Goal: Transaction & Acquisition: Purchase product/service

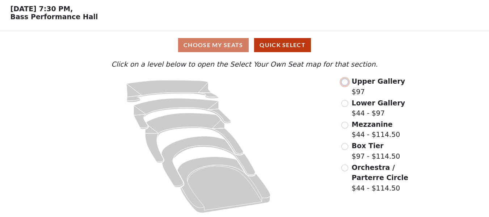
click at [346, 80] on input "radio" at bounding box center [344, 82] width 7 height 7
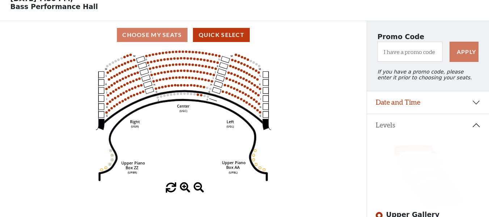
scroll to position [36, 0]
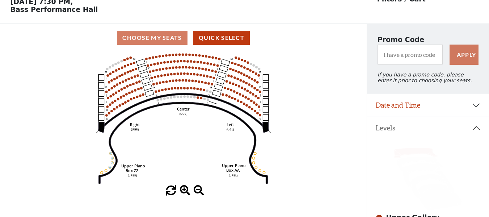
click at [186, 190] on span at bounding box center [185, 190] width 10 height 10
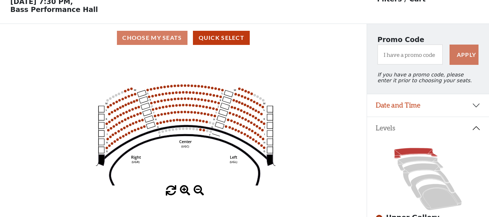
drag, startPoint x: 180, startPoint y: 129, endPoint x: 182, endPoint y: 162, distance: 33.0
click at [182, 162] on icon "Center (UGC) Right (UGR) Left (UGL) Upper Piano Box ZZ (UPBR) Upper Piano Box A…" at bounding box center [183, 119] width 330 height 134
click at [186, 191] on span at bounding box center [185, 190] width 10 height 10
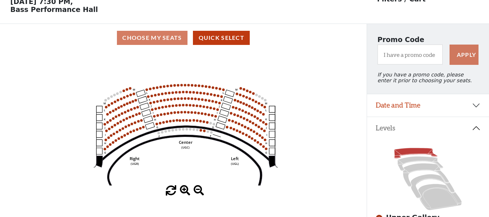
click at [186, 191] on span at bounding box center [185, 190] width 10 height 10
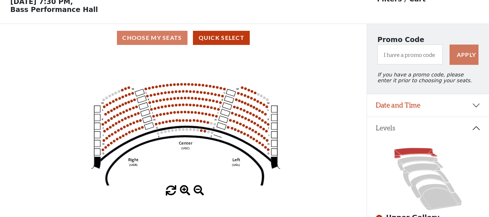
click at [186, 191] on span at bounding box center [185, 190] width 10 height 10
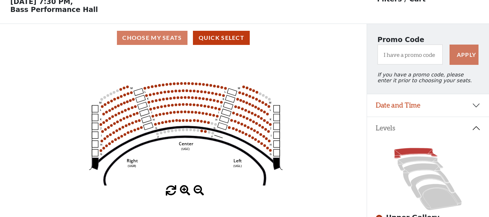
click at [186, 191] on span at bounding box center [185, 190] width 10 height 10
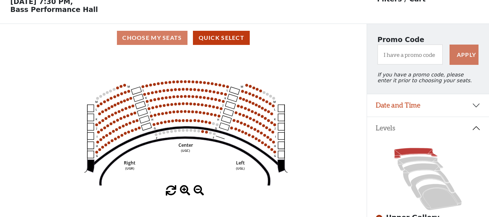
click at [186, 191] on span at bounding box center [185, 190] width 10 height 10
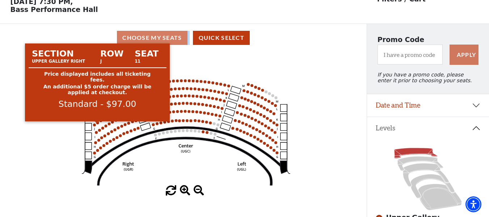
drag, startPoint x: 97, startPoint y: 50, endPoint x: 98, endPoint y: 125, distance: 74.6
click at [98, 125] on div "Choose My Seats Quick Select Current Level Upper Gallery Click on a level below…" at bounding box center [183, 132] width 367 height 217
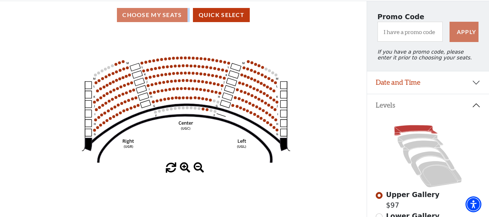
scroll to position [0, 0]
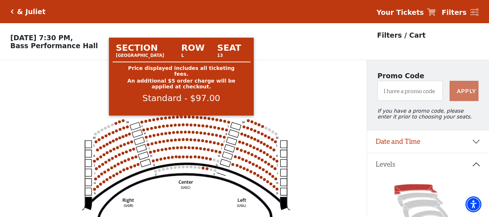
click at [182, 118] on circle at bounding box center [181, 116] width 3 height 3
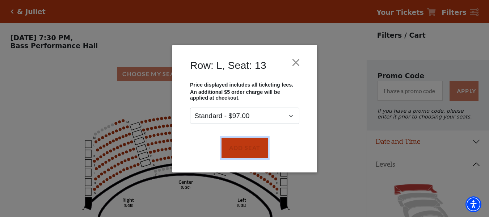
drag, startPoint x: 254, startPoint y: 147, endPoint x: 212, endPoint y: 136, distance: 43.4
click at [254, 147] on button "Add Seat" at bounding box center [244, 148] width 46 height 20
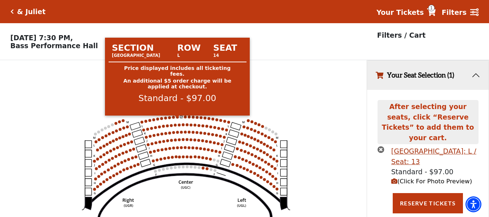
click at [177, 118] on circle at bounding box center [177, 116] width 3 height 3
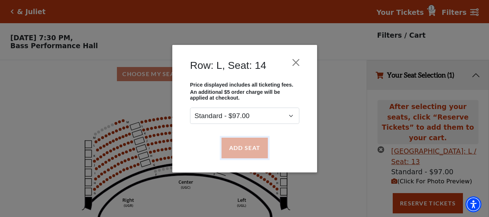
click at [231, 148] on button "Add Seat" at bounding box center [244, 148] width 46 height 20
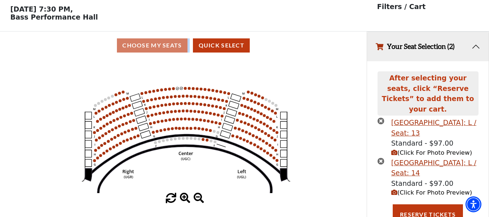
scroll to position [29, 0]
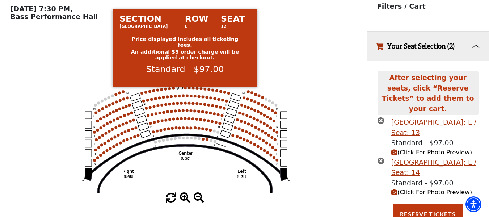
click at [185, 89] on circle at bounding box center [185, 88] width 3 height 3
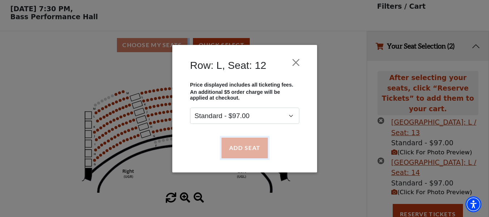
click at [237, 140] on button "Add Seat" at bounding box center [244, 148] width 46 height 20
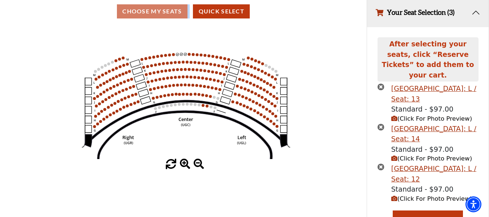
scroll to position [69, 0]
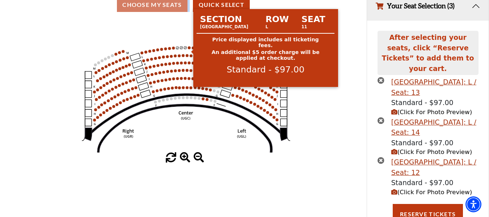
click at [188, 49] on circle at bounding box center [188, 47] width 3 height 3
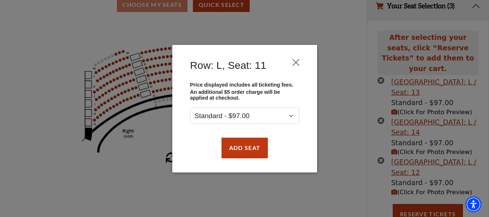
click at [243, 137] on div "Add Seat" at bounding box center [244, 148] width 123 height 34
click at [244, 142] on button "Add Seat" at bounding box center [244, 148] width 46 height 20
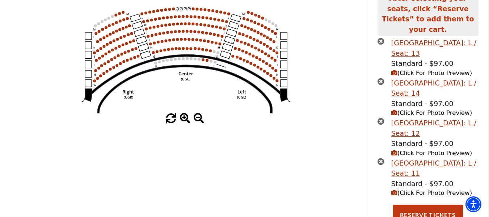
scroll to position [109, 0]
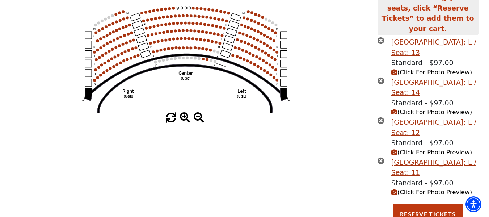
click at [327, 158] on div "Row: L, Seat: 11 Price displayed includes all ticketing fees. An additional $5 …" at bounding box center [244, 108] width 489 height 217
click at [430, 211] on button "Reserve Tickets" at bounding box center [428, 214] width 70 height 20
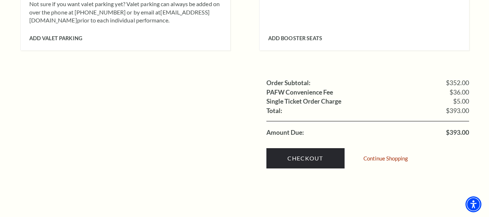
scroll to position [796, 0]
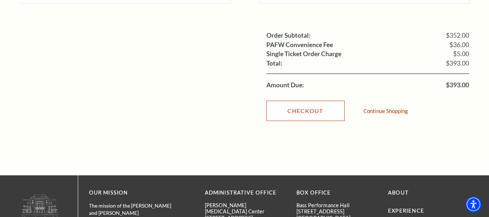
drag, startPoint x: 330, startPoint y: 102, endPoint x: 317, endPoint y: 106, distance: 13.6
click at [330, 102] on link "Checkout" at bounding box center [305, 111] width 78 height 20
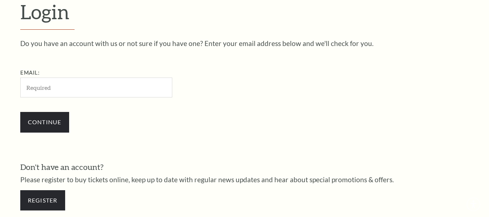
scroll to position [238, 0]
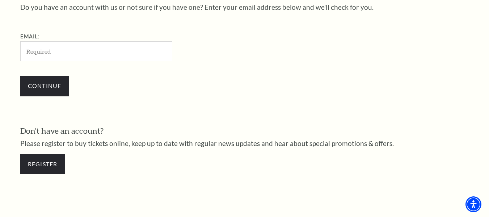
click at [94, 60] on input "Email:" at bounding box center [96, 51] width 152 height 20
type input "JohnDBrooks@gmail.com"
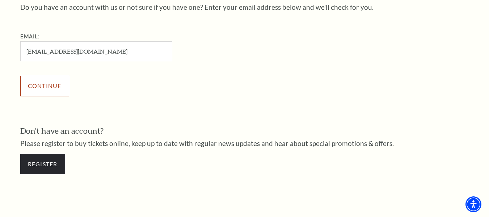
click at [55, 90] on input "Continue" at bounding box center [44, 86] width 49 height 20
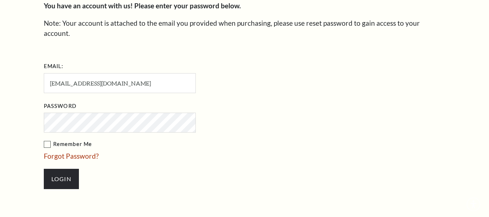
scroll to position [245, 0]
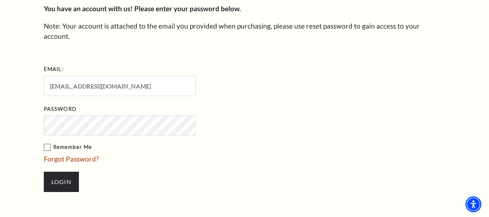
click at [46, 143] on label "Remember Me" at bounding box center [156, 147] width 224 height 9
click at [0, 0] on input "Remember Me" at bounding box center [0, 0] width 0 height 0
drag, startPoint x: 175, startPoint y: 169, endPoint x: 142, endPoint y: 176, distance: 33.7
click at [173, 169] on li "Login" at bounding box center [156, 181] width 224 height 35
click at [57, 178] on input "Login" at bounding box center [61, 182] width 35 height 20
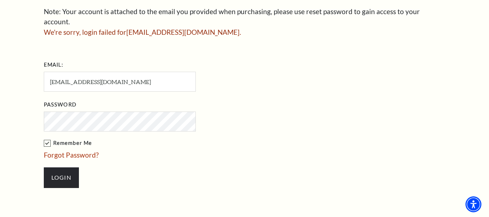
scroll to position [262, 0]
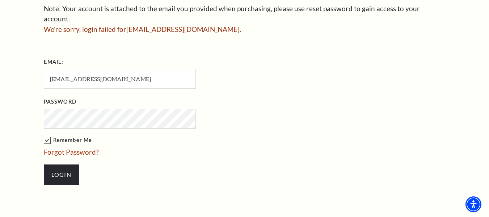
click at [426, 112] on form "Email: JohnDBrooks@gmail.com Password Remember Me Forgot Password? Login" at bounding box center [245, 124] width 402 height 136
click at [55, 173] on input "Login" at bounding box center [61, 174] width 35 height 20
click at [41, 162] on div "Enter Your Password You have an account with us! Please enter your password bel…" at bounding box center [244, 69] width 413 height 340
click at [54, 166] on input "Login" at bounding box center [61, 174] width 35 height 20
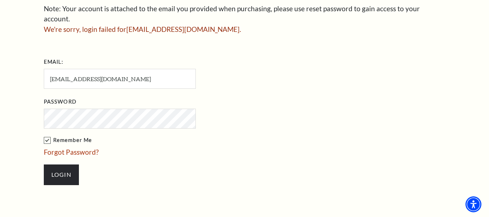
click at [218, 157] on li "Login" at bounding box center [156, 174] width 224 height 35
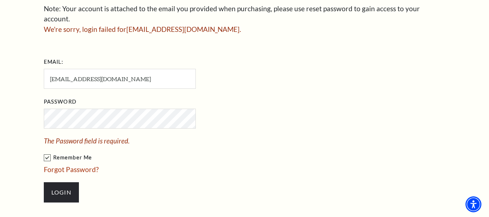
drag, startPoint x: 320, startPoint y: 122, endPoint x: 297, endPoint y: 135, distance: 26.9
click at [320, 122] on form "Email: JohnDBrooks@gmail.com Password The Password field is required. Remember …" at bounding box center [245, 132] width 402 height 153
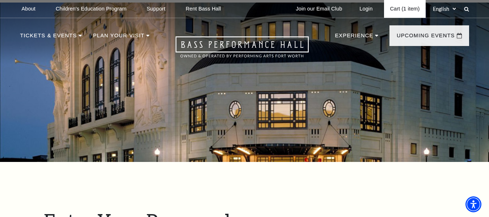
click at [396, 12] on link "Cart (1 item)" at bounding box center [404, 9] width 41 height 18
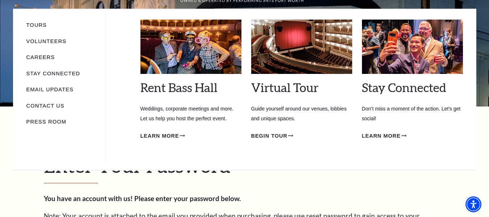
scroll to position [109, 0]
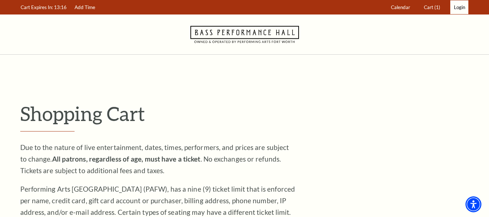
click at [452, 5] on link "Login" at bounding box center [459, 7] width 18 height 14
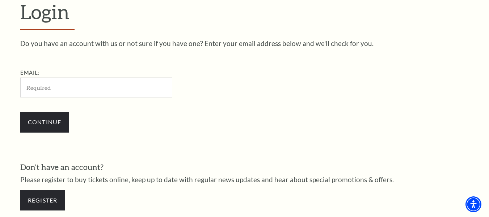
click at [80, 94] on input "Email:" at bounding box center [96, 87] width 152 height 20
type input "ThomasMJenkins@gmail.com"
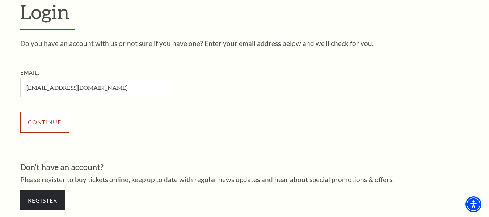
click at [42, 120] on input "Continue" at bounding box center [44, 122] width 49 height 20
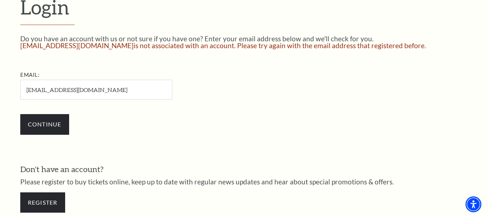
scroll to position [224, 0]
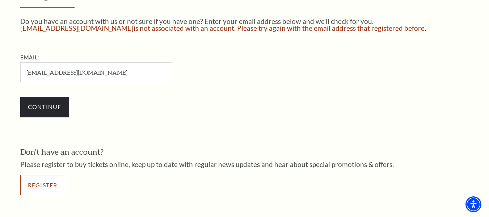
click at [44, 183] on link "Register" at bounding box center [42, 185] width 45 height 20
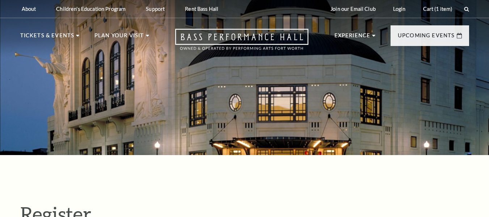
select select "1"
select select "[GEOGRAPHIC_DATA]"
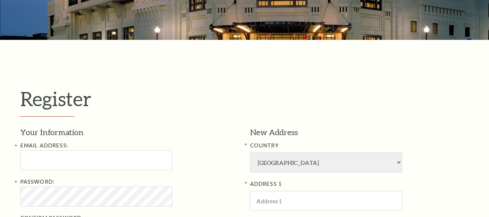
scroll to position [145, 0]
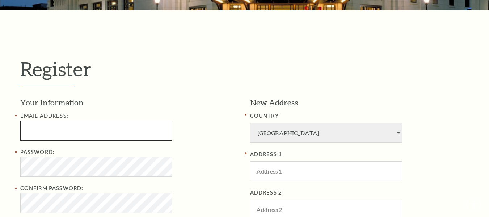
type input "[EMAIL_ADDRESS][DOMAIN_NAME]"
click at [94, 132] on input "[EMAIL_ADDRESS][DOMAIN_NAME]" at bounding box center [96, 131] width 152 height 20
click at [94, 132] on input "JohnDBrooks@gmail.com" at bounding box center [96, 131] width 152 height 20
click at [94, 132] on input "[EMAIL_ADDRESS][DOMAIN_NAME]" at bounding box center [96, 131] width 152 height 20
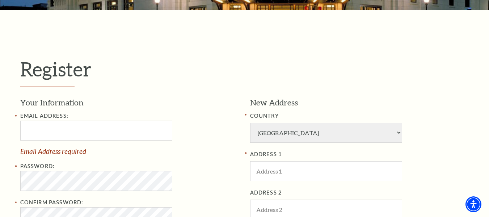
click at [203, 128] on div "Email Address: Email Address required" at bounding box center [129, 132] width 219 height 43
click at [125, 127] on input "Email Address:" at bounding box center [96, 131] width 152 height 20
click at [221, 131] on div "Email Address: Email Address required" at bounding box center [129, 132] width 219 height 43
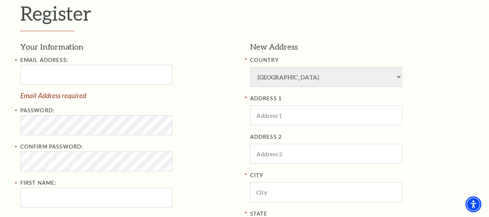
scroll to position [253, 0]
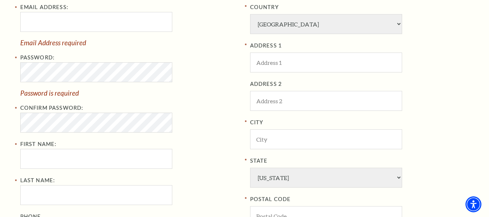
click at [214, 75] on div "Password: Password is required" at bounding box center [129, 74] width 219 height 43
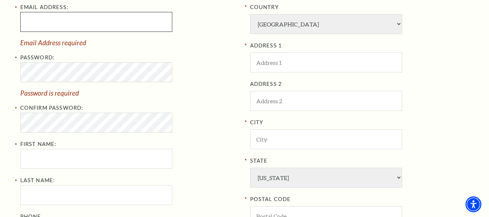
click at [93, 32] on input "Email Address:" at bounding box center [96, 22] width 152 height 20
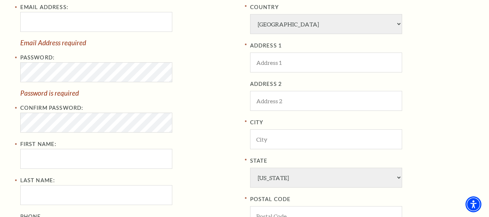
click at [205, 44] on span "Email Address required" at bounding box center [129, 42] width 219 height 7
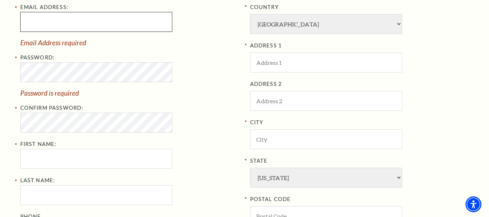
click at [79, 23] on input "Email Address:" at bounding box center [96, 22] width 152 height 20
type input "JohnDBrooks@gmail.com"
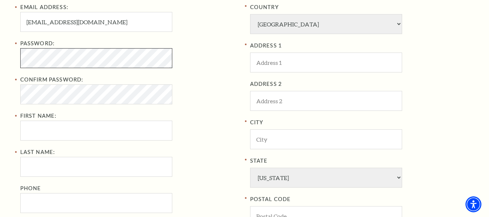
click at [3, 62] on div "Register Your Information Email Address: JohnDBrooks@gmail.com Password: Confir…" at bounding box center [244, 123] width 489 height 442
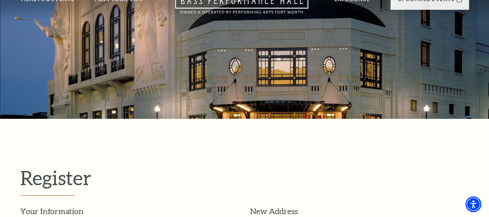
scroll to position [0, 0]
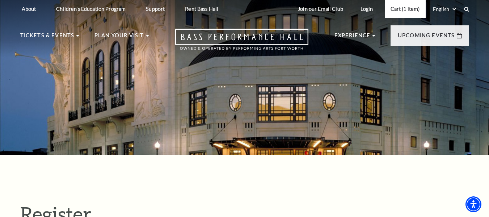
click at [397, 9] on link "Cart (1 item)" at bounding box center [405, 9] width 41 height 18
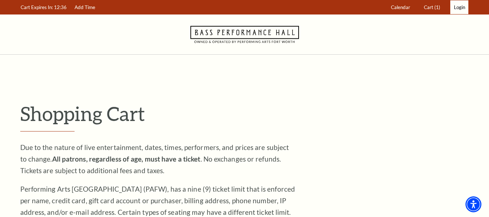
click at [458, 11] on link "Login" at bounding box center [459, 7] width 18 height 14
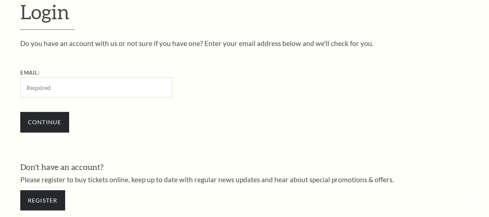
click at [111, 94] on input "Email:" at bounding box center [96, 87] width 152 height 20
type input "[EMAIL_ADDRESS][DOMAIN_NAME]"
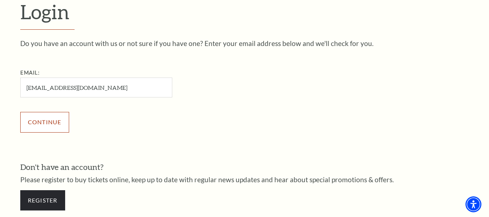
click at [45, 118] on input "Continue" at bounding box center [44, 122] width 49 height 20
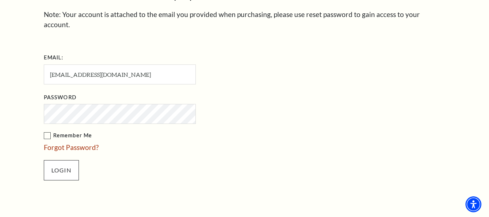
scroll to position [317, 0]
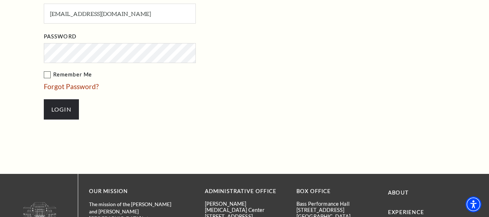
click at [49, 58] on ul "Email: JohnDBrooks@gmail.com Password Remember Me Forgot Password? Login" at bounding box center [161, 59] width 235 height 136
click at [45, 70] on label "Remember Me" at bounding box center [156, 74] width 224 height 9
click at [0, 0] on input "Remember Me" at bounding box center [0, 0] width 0 height 0
click at [57, 100] on input "Login" at bounding box center [61, 109] width 35 height 20
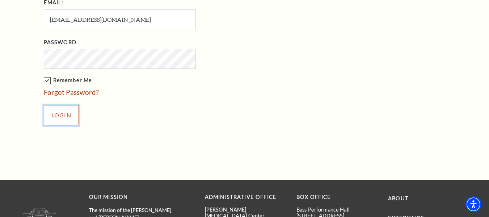
scroll to position [245, 0]
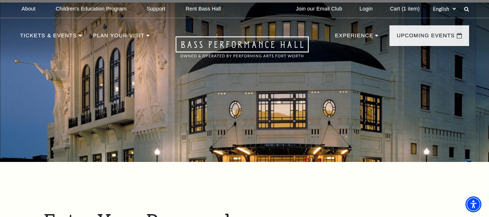
drag, startPoint x: 410, startPoint y: 8, endPoint x: 382, endPoint y: 38, distance: 40.7
click at [410, 8] on link "Cart (1 item)" at bounding box center [404, 9] width 41 height 18
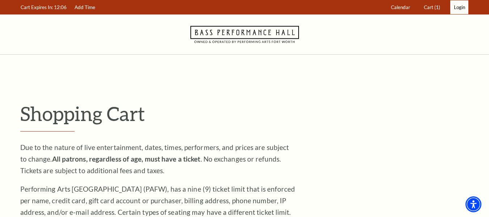
click at [458, 9] on span "Login" at bounding box center [459, 7] width 11 height 6
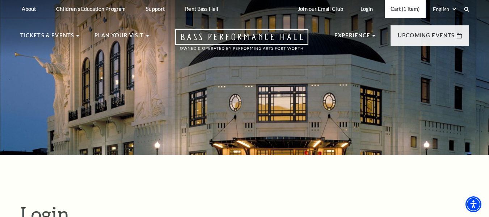
click at [403, 6] on link "Cart (1 item)" at bounding box center [405, 9] width 41 height 18
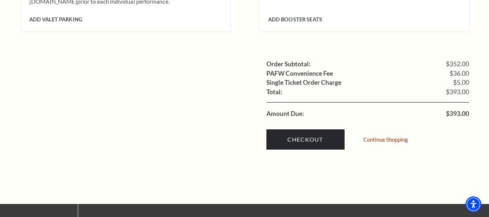
scroll to position [760, 0]
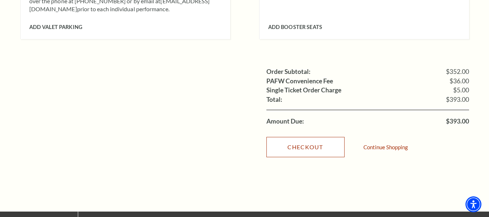
click at [316, 144] on link "Checkout" at bounding box center [305, 147] width 78 height 20
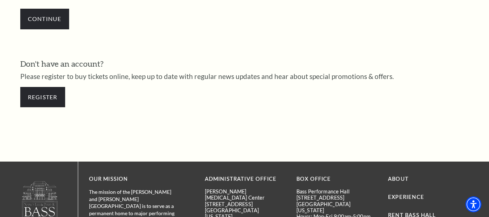
scroll to position [309, 0]
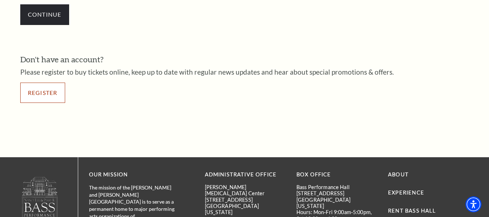
click at [42, 97] on link "Register" at bounding box center [42, 93] width 45 height 20
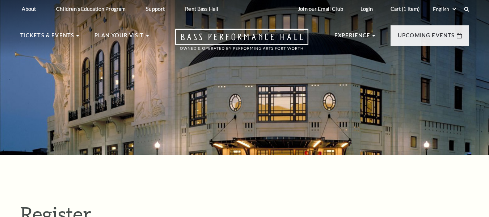
select select "1"
select select "TX"
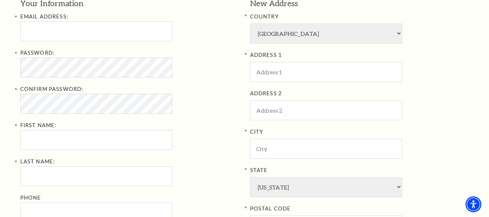
scroll to position [253, 0]
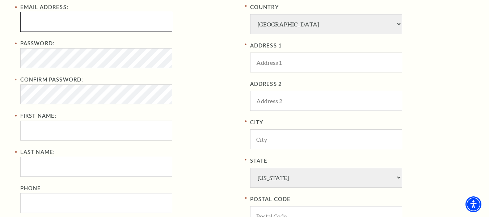
type input "JohnDBrooks@gmail.com"
click at [119, 27] on input "JohnDBrooks@gmail.com" at bounding box center [96, 22] width 152 height 20
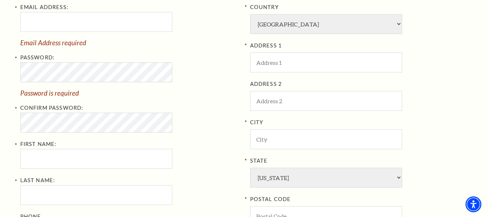
drag, startPoint x: 199, startPoint y: 50, endPoint x: 172, endPoint y: 52, distance: 27.2
click at [199, 50] on div "Email Address: Email Address required Password: Password is required Confirm Pa…" at bounding box center [129, 122] width 219 height 238
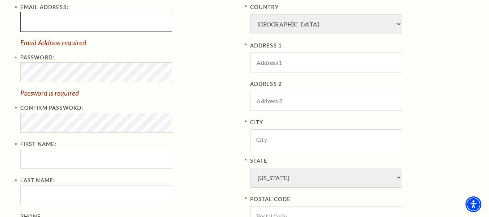
click at [83, 24] on input "Email Address:" at bounding box center [96, 22] width 152 height 20
paste input "TimothyKWood@armyspy.com"
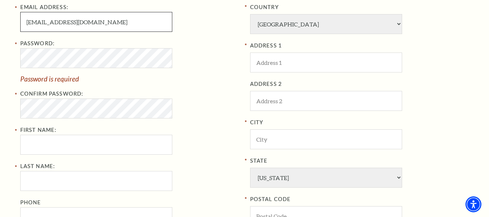
click at [75, 22] on input "TimothyKWood@armyspy.com" at bounding box center [96, 22] width 152 height 20
drag, startPoint x: 74, startPoint y: 22, endPoint x: 96, endPoint y: 25, distance: 22.3
click at [96, 25] on input "TimothyKWood@armyspy.com" at bounding box center [96, 22] width 152 height 20
type input "TimothyKWood@gmail.com"
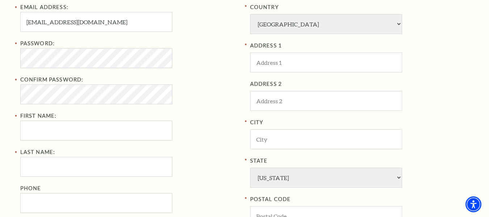
click at [210, 95] on div "Confirm Password:" at bounding box center [129, 89] width 219 height 29
click at [85, 129] on input "First Name:" at bounding box center [96, 131] width 152 height 20
type input "Harry"
type input "Herron"
type input "9174838200"
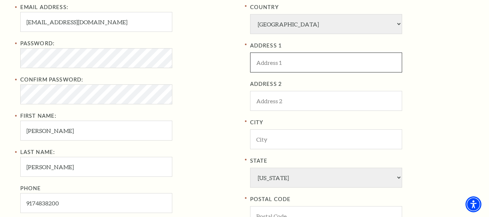
type input "2397 Geneva Street"
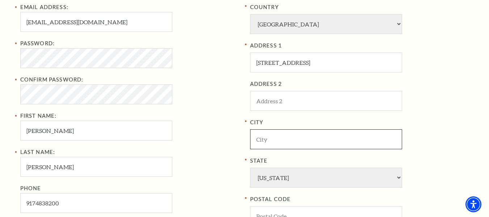
type input "New York"
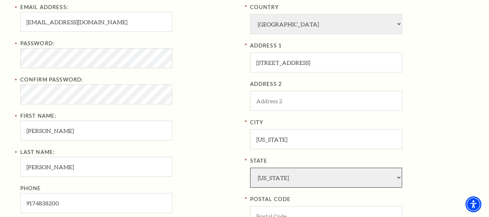
select select "NY"
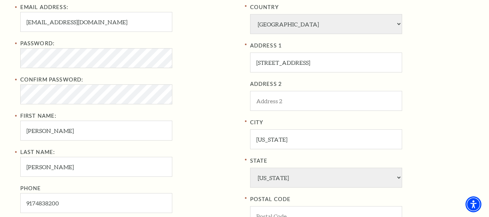
type input "10016"
type input "917-483-8200"
click at [207, 64] on div "Password:" at bounding box center [129, 53] width 219 height 29
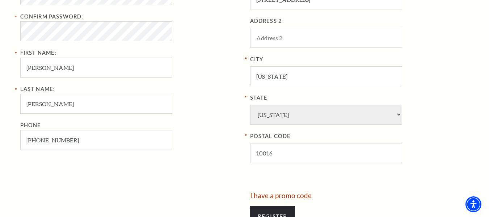
scroll to position [398, 0]
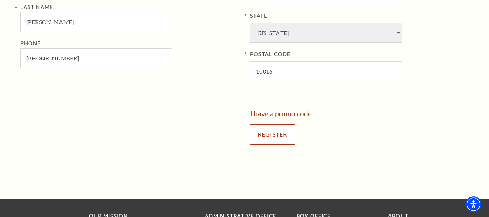
click at [272, 140] on input "Register" at bounding box center [272, 134] width 45 height 20
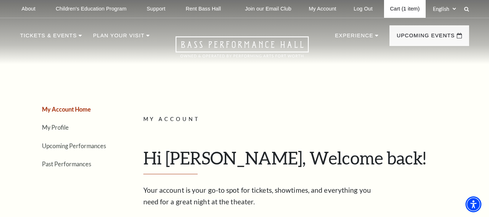
click at [401, 5] on link "Cart (1 item)" at bounding box center [404, 9] width 41 height 18
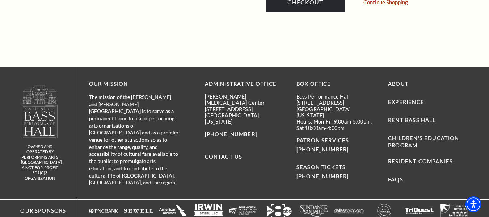
scroll to position [760, 0]
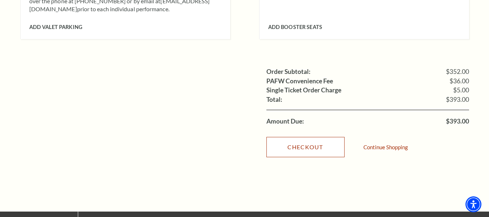
click at [281, 137] on link "Checkout" at bounding box center [305, 147] width 78 height 20
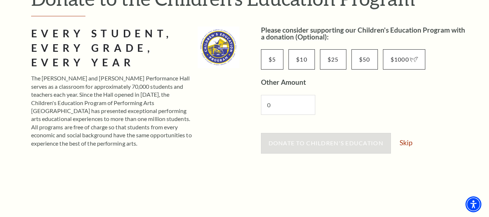
scroll to position [145, 0]
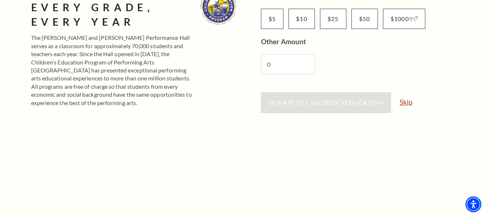
click at [404, 104] on link "Skip" at bounding box center [406, 101] width 13 height 7
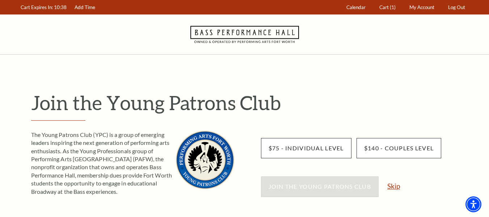
click at [391, 183] on link "Skip" at bounding box center [393, 185] width 13 height 7
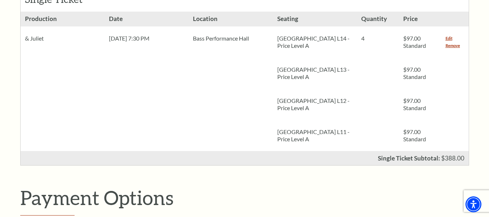
scroll to position [109, 0]
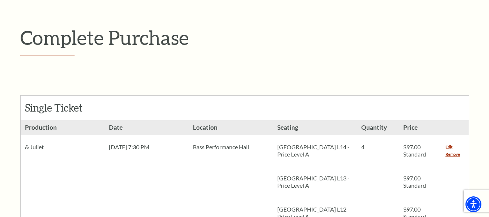
drag, startPoint x: 459, startPoint y: 154, endPoint x: 294, endPoint y: 99, distance: 174.2
click at [459, 154] on link "Remove" at bounding box center [453, 154] width 14 height 7
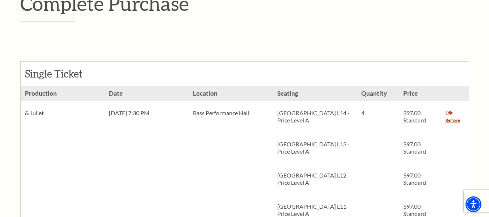
scroll to position [181, 0]
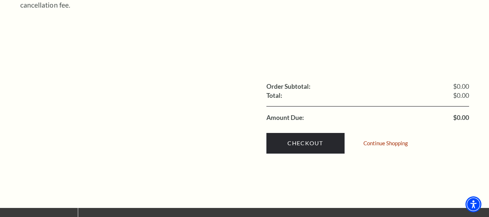
scroll to position [109, 0]
